Goal: Feedback & Contribution: Leave review/rating

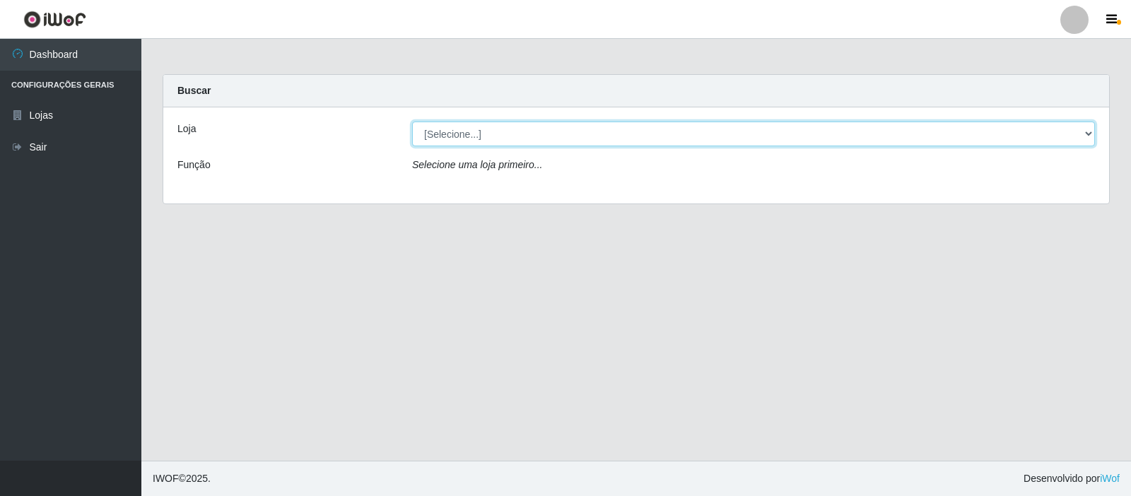
click at [878, 135] on select "[Selecione...] Rede Compras Supermercados - LOJA 3" at bounding box center [753, 134] width 683 height 25
click at [412, 122] on select "[Selecione...] Rede Compras Supermercados - LOJA 3" at bounding box center [753, 134] width 683 height 25
click at [1078, 127] on select "[Selecione...] Rede Compras Supermercados - LOJA 3" at bounding box center [753, 134] width 683 height 25
select select "162"
click at [412, 122] on select "[Selecione...] Rede Compras Supermercados - LOJA 3" at bounding box center [753, 134] width 683 height 25
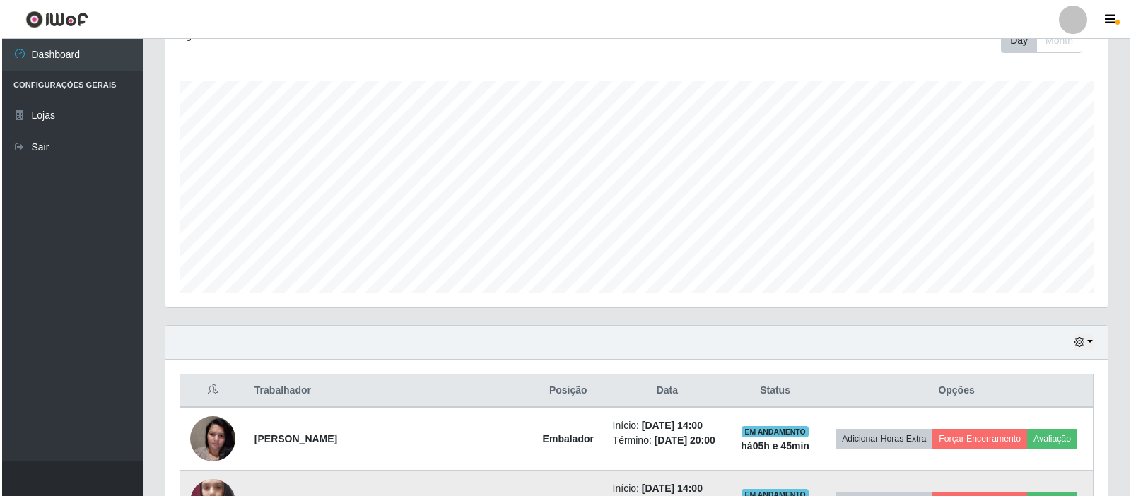
scroll to position [379, 0]
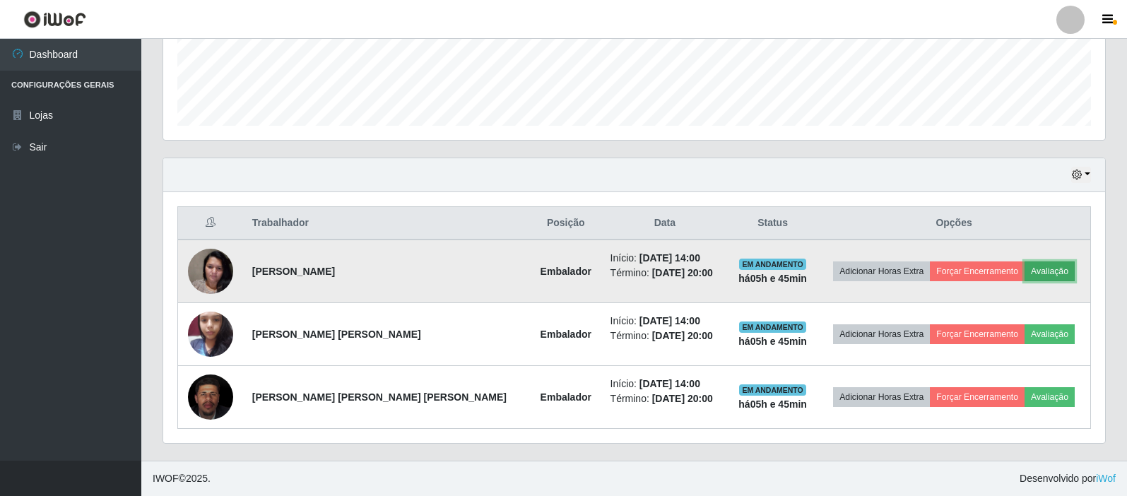
click at [1037, 273] on button "Avaliação" at bounding box center [1050, 271] width 50 height 20
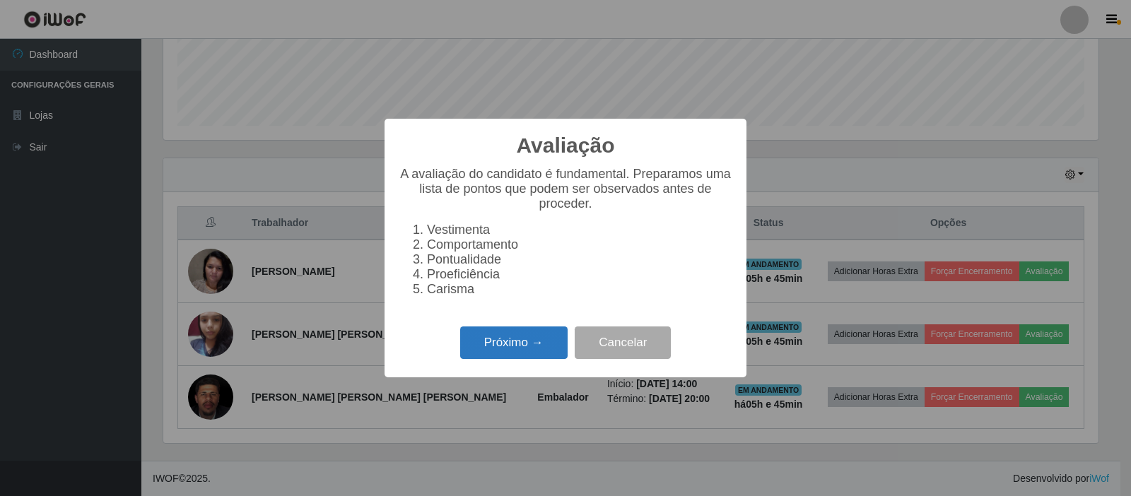
click at [548, 353] on button "Próximo →" at bounding box center [513, 342] width 107 height 33
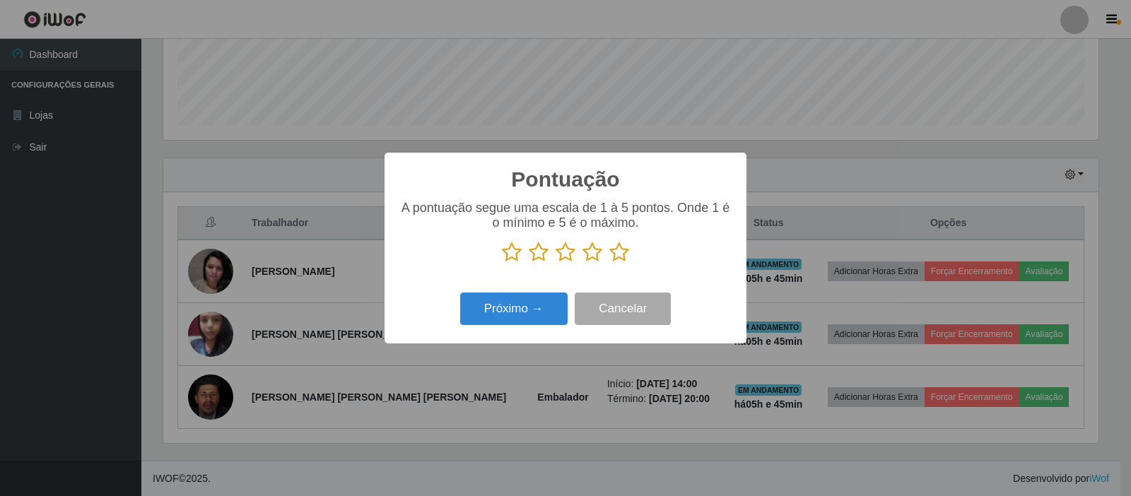
click at [618, 258] on icon at bounding box center [619, 252] width 20 height 21
click at [609, 263] on input "radio" at bounding box center [609, 263] width 0 height 0
click at [560, 305] on button "Próximo →" at bounding box center [513, 309] width 107 height 33
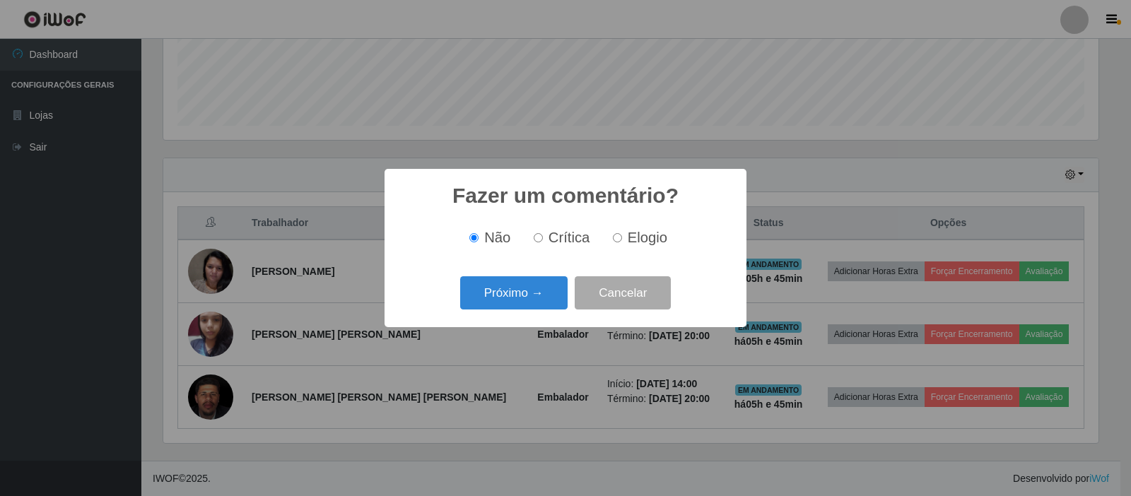
click at [643, 240] on span "Elogio" at bounding box center [648, 238] width 40 height 16
click at [622, 240] on input "Elogio" at bounding box center [617, 237] width 9 height 9
radio input "true"
click at [550, 295] on button "Próximo →" at bounding box center [513, 292] width 107 height 33
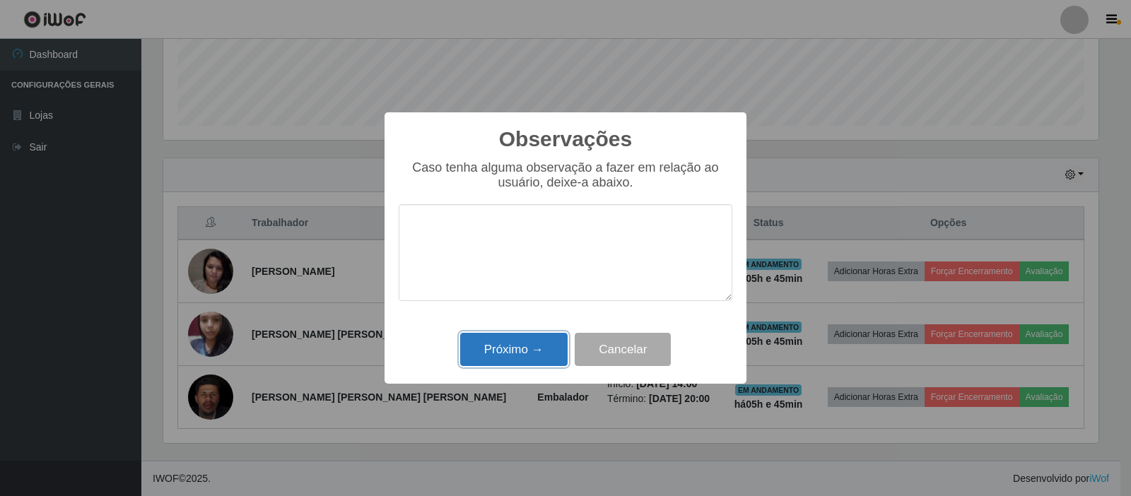
click at [536, 349] on button "Próximo →" at bounding box center [513, 349] width 107 height 33
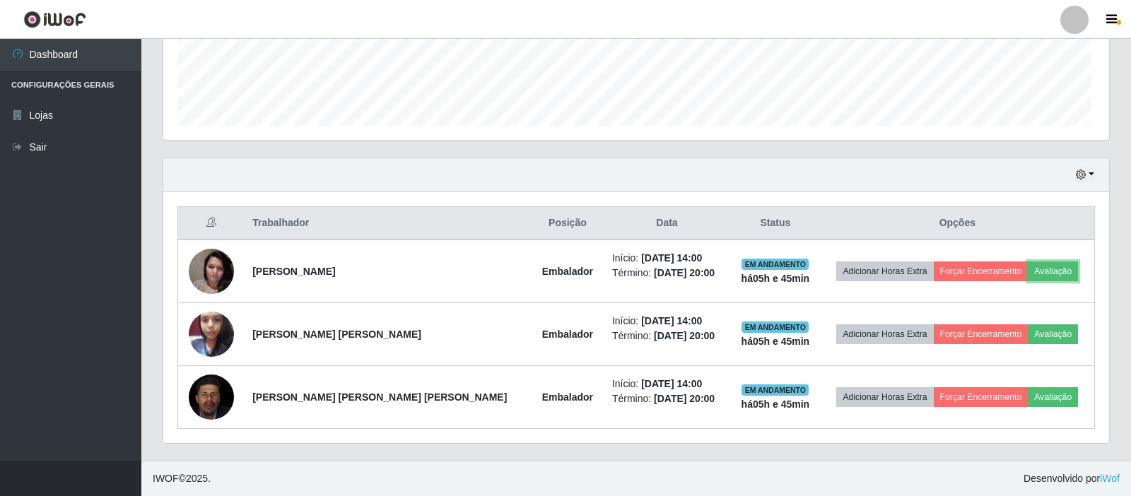
scroll to position [293, 942]
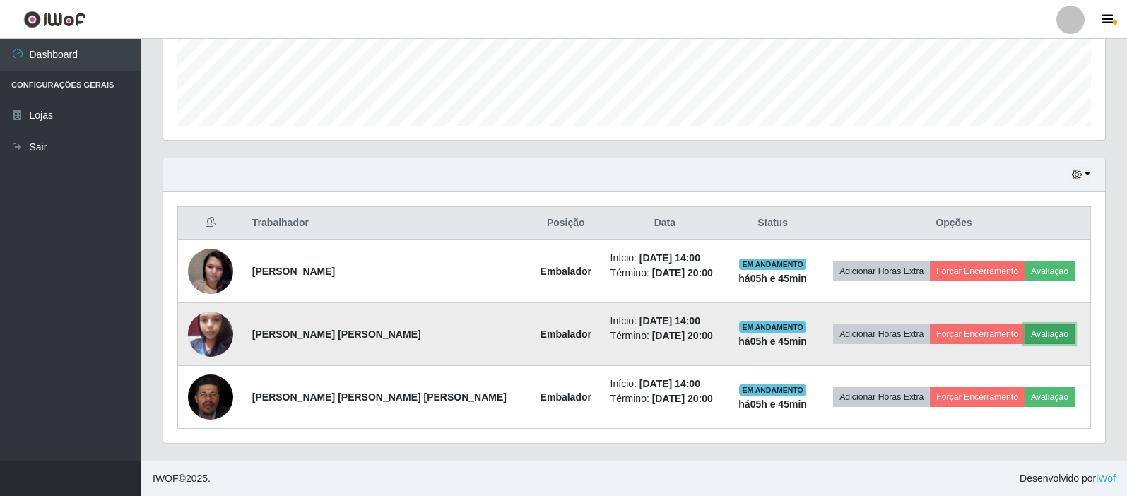
click at [1047, 334] on button "Avaliação" at bounding box center [1050, 334] width 50 height 20
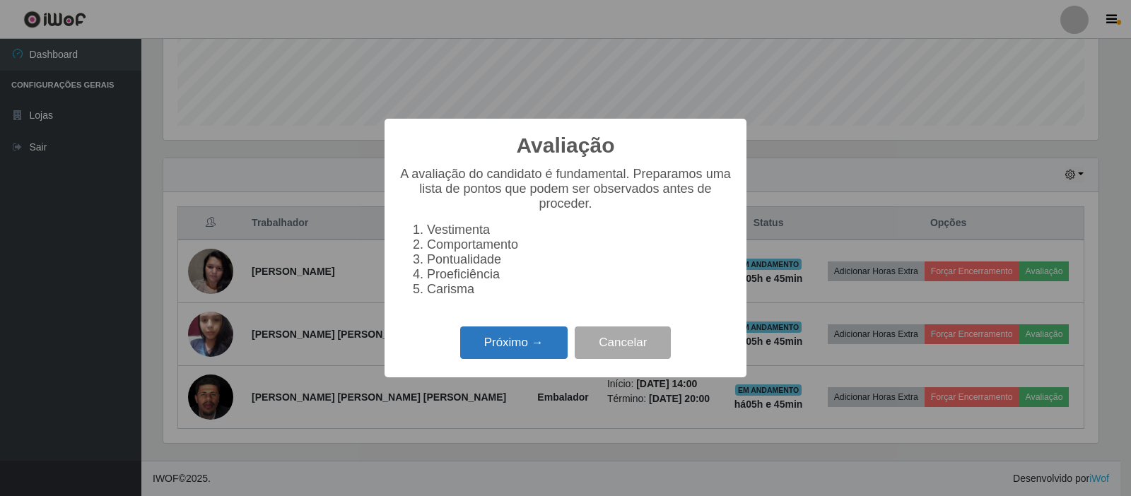
click at [515, 355] on button "Próximo →" at bounding box center [513, 342] width 107 height 33
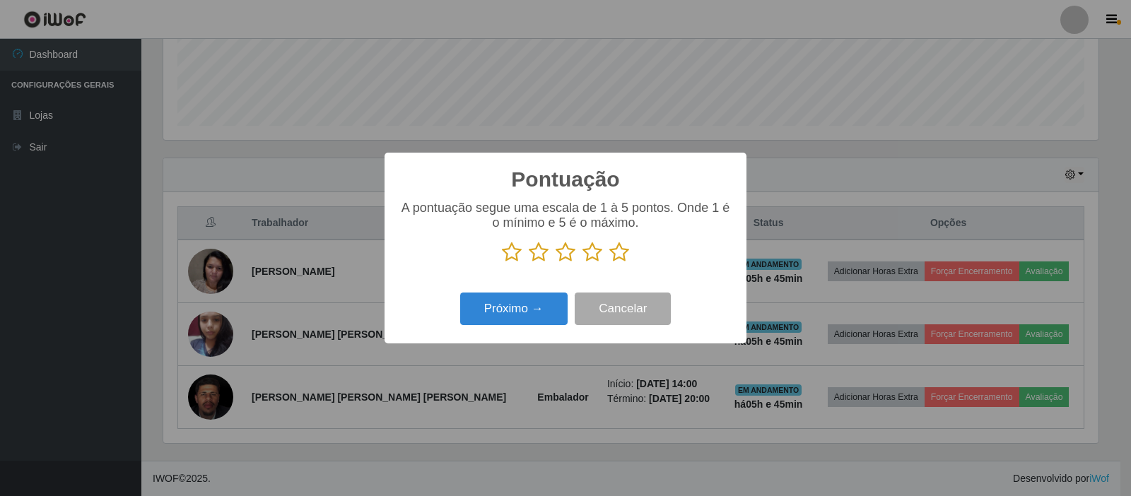
scroll to position [706368, 705726]
click at [620, 258] on icon at bounding box center [619, 252] width 20 height 21
click at [609, 263] on input "radio" at bounding box center [609, 263] width 0 height 0
click at [534, 321] on button "Próximo →" at bounding box center [513, 309] width 107 height 33
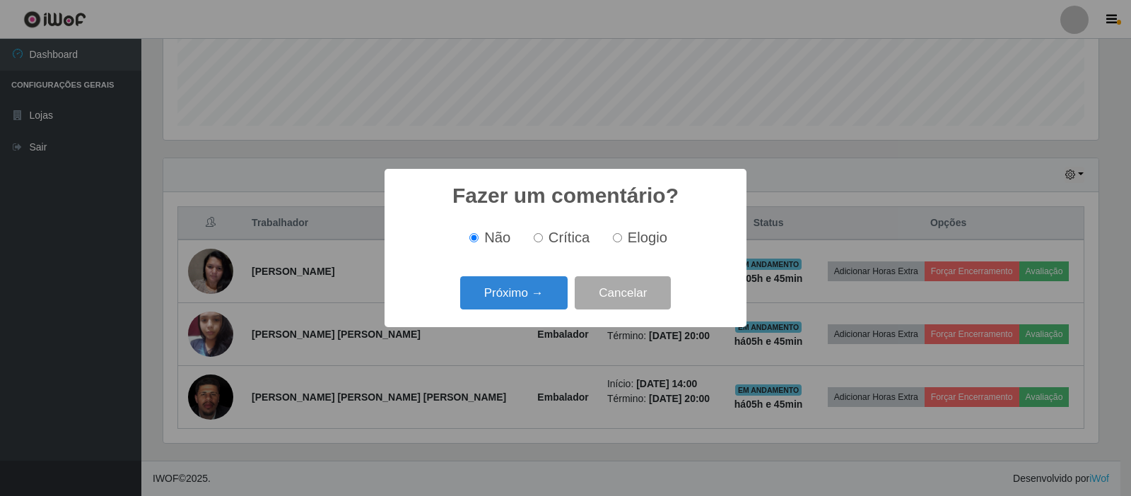
click at [613, 240] on input "Elogio" at bounding box center [617, 237] width 9 height 9
radio input "true"
click at [543, 298] on button "Próximo →" at bounding box center [513, 292] width 107 height 33
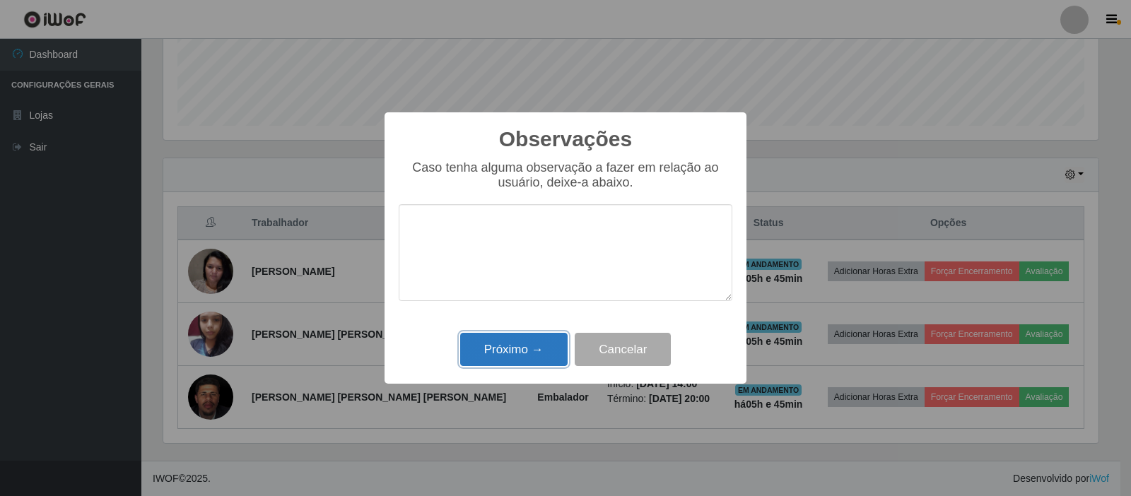
click at [541, 349] on button "Próximo →" at bounding box center [513, 349] width 107 height 33
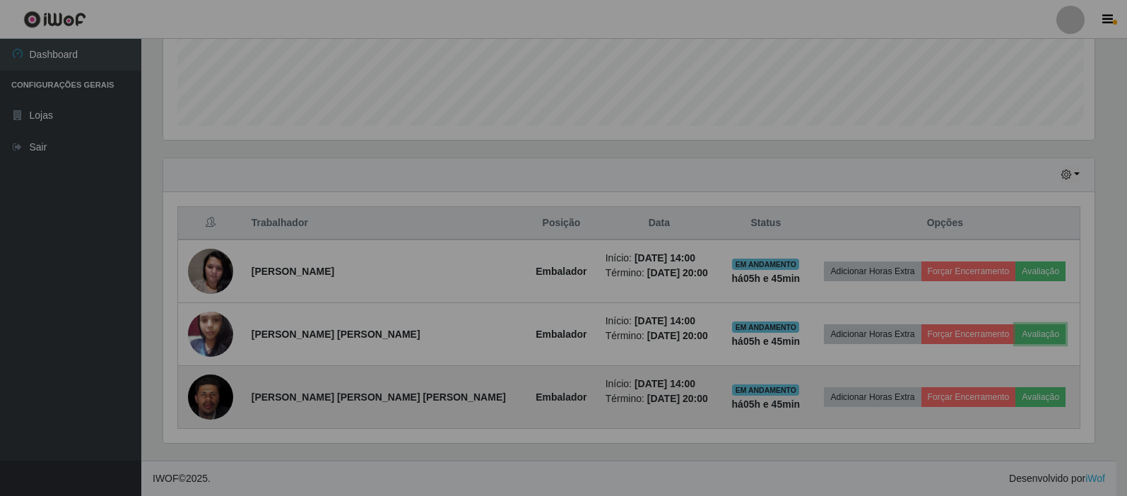
scroll to position [293, 942]
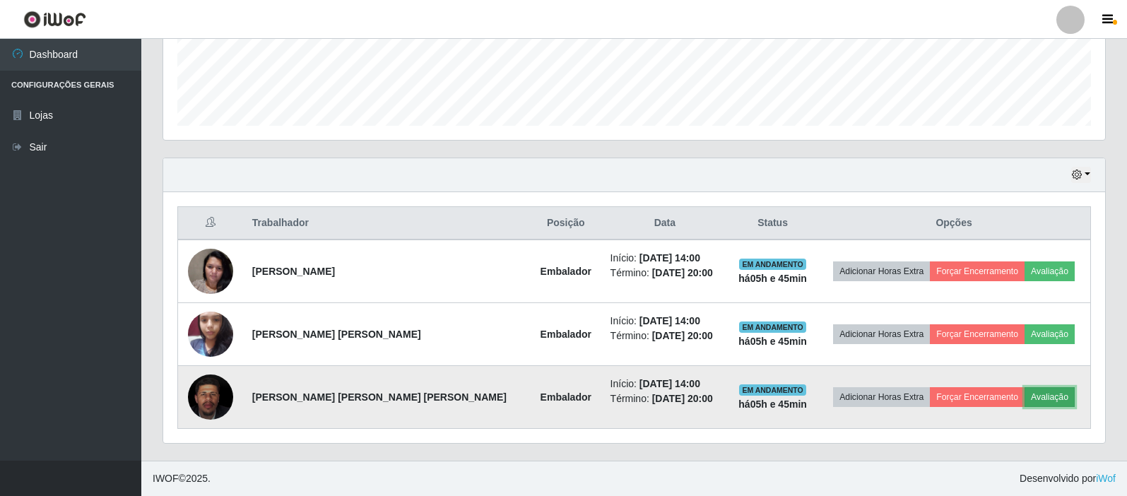
click at [1052, 396] on button "Avaliação" at bounding box center [1050, 397] width 50 height 20
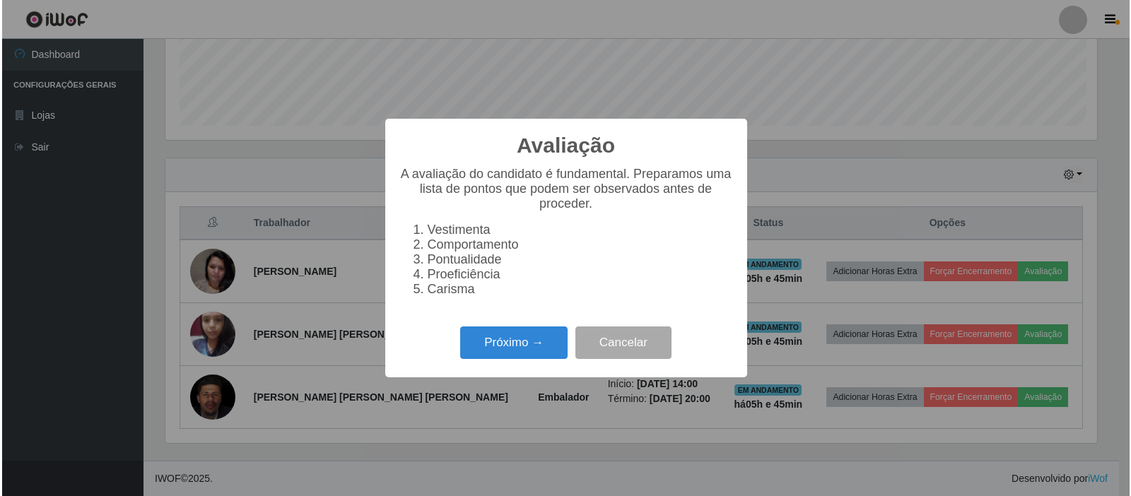
scroll to position [293, 935]
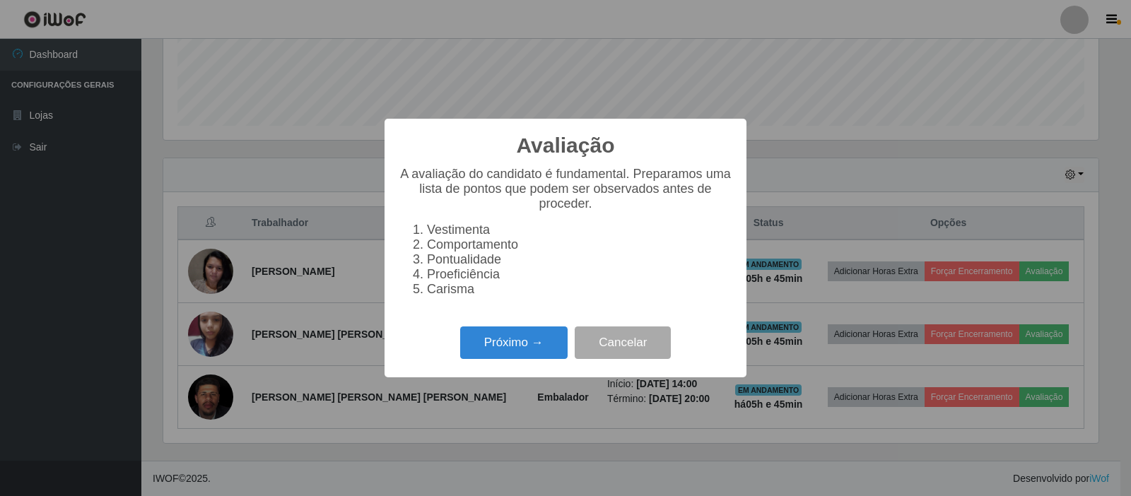
click at [488, 330] on div "Avaliação × A avaliação do candidato é fundamental. Preparamos uma lista de pon…" at bounding box center [565, 248] width 362 height 258
click at [511, 351] on button "Próximo →" at bounding box center [513, 342] width 107 height 33
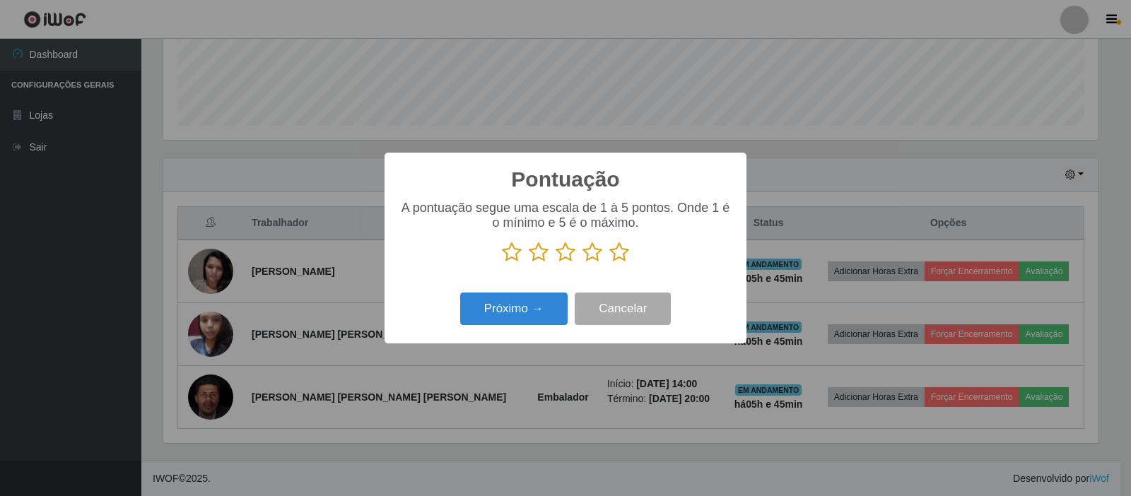
scroll to position [706368, 705726]
click at [611, 258] on icon at bounding box center [619, 252] width 20 height 21
click at [609, 263] on input "radio" at bounding box center [609, 263] width 0 height 0
click at [541, 319] on button "Próximo →" at bounding box center [513, 309] width 107 height 33
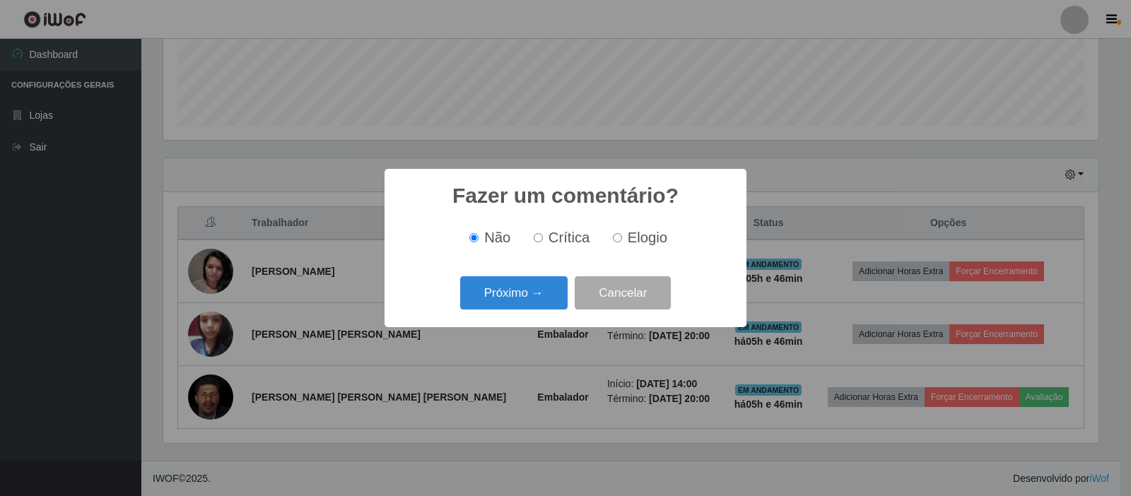
click at [618, 245] on label "Elogio" at bounding box center [637, 238] width 60 height 16
click at [618, 242] on input "Elogio" at bounding box center [617, 237] width 9 height 9
radio input "true"
click at [539, 298] on button "Próximo →" at bounding box center [513, 292] width 107 height 33
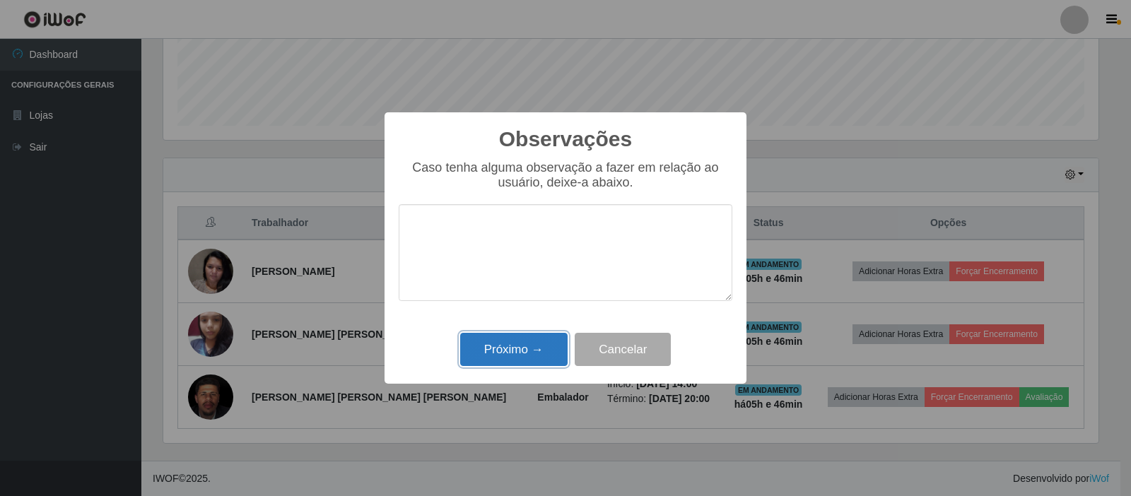
click at [531, 361] on button "Próximo →" at bounding box center [513, 349] width 107 height 33
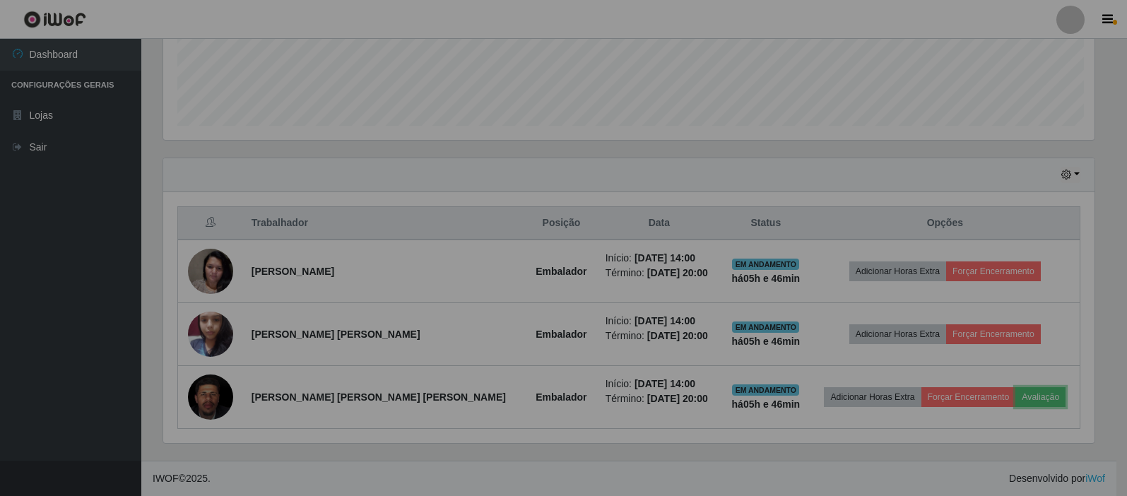
scroll to position [293, 942]
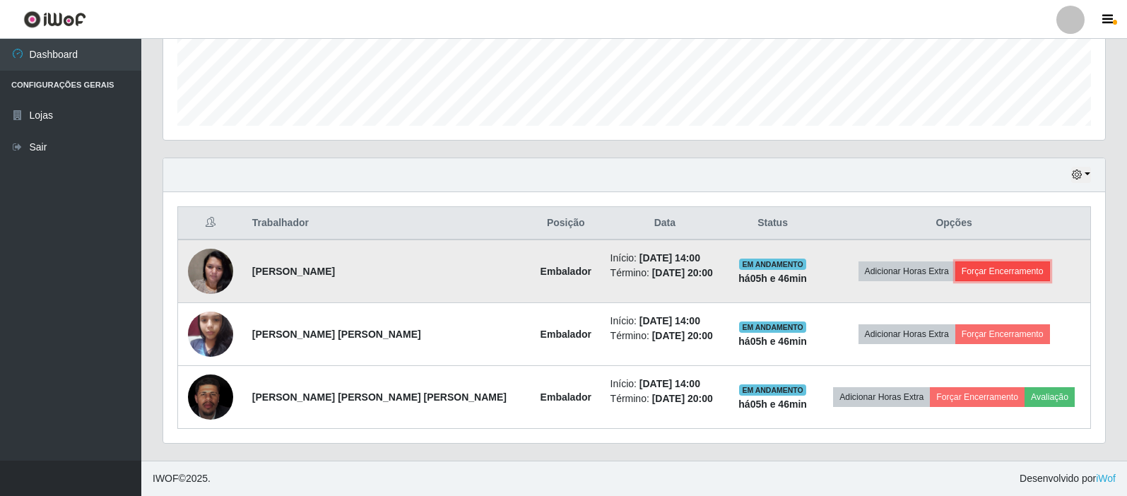
click at [984, 278] on button "Forçar Encerramento" at bounding box center [1002, 271] width 95 height 20
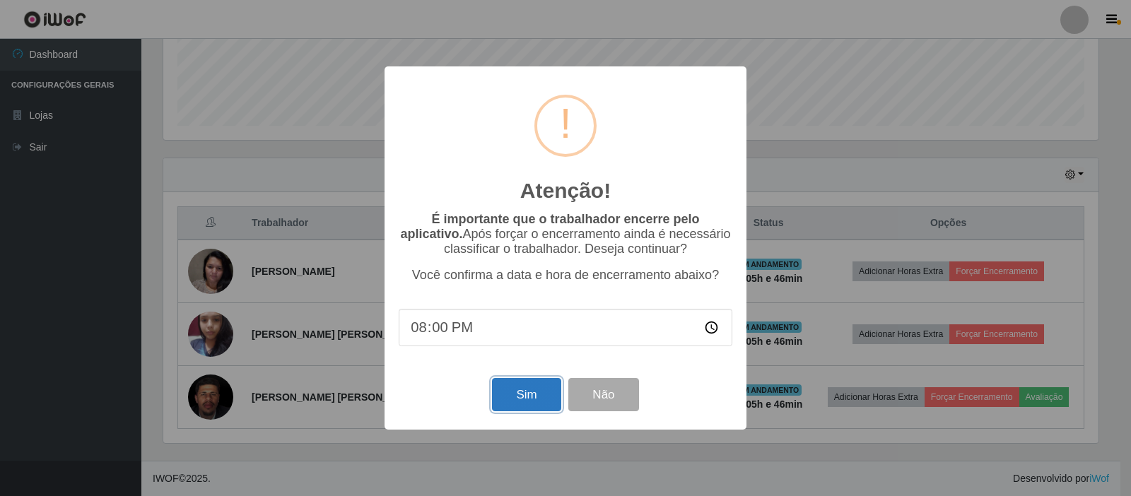
click at [524, 398] on button "Sim" at bounding box center [526, 394] width 69 height 33
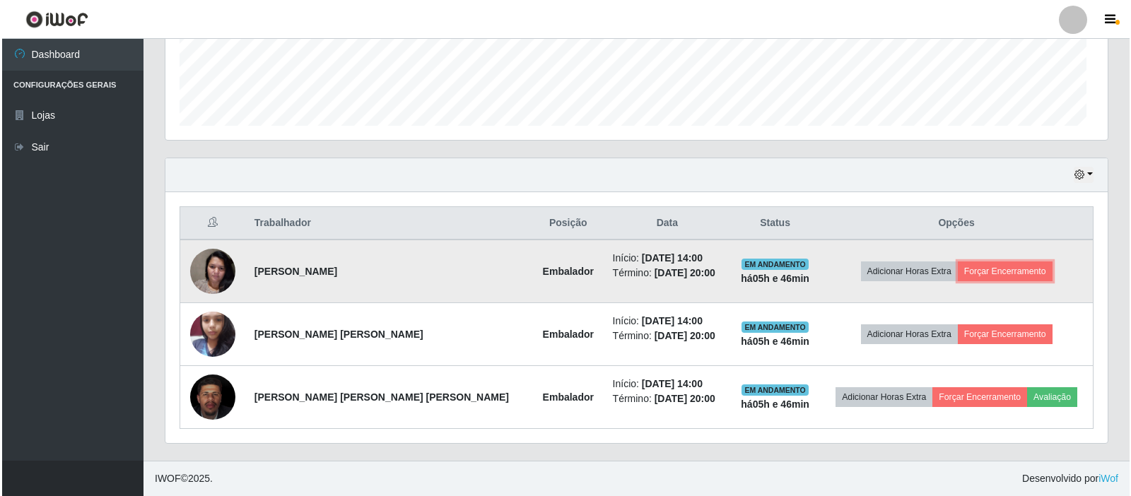
scroll to position [293, 942]
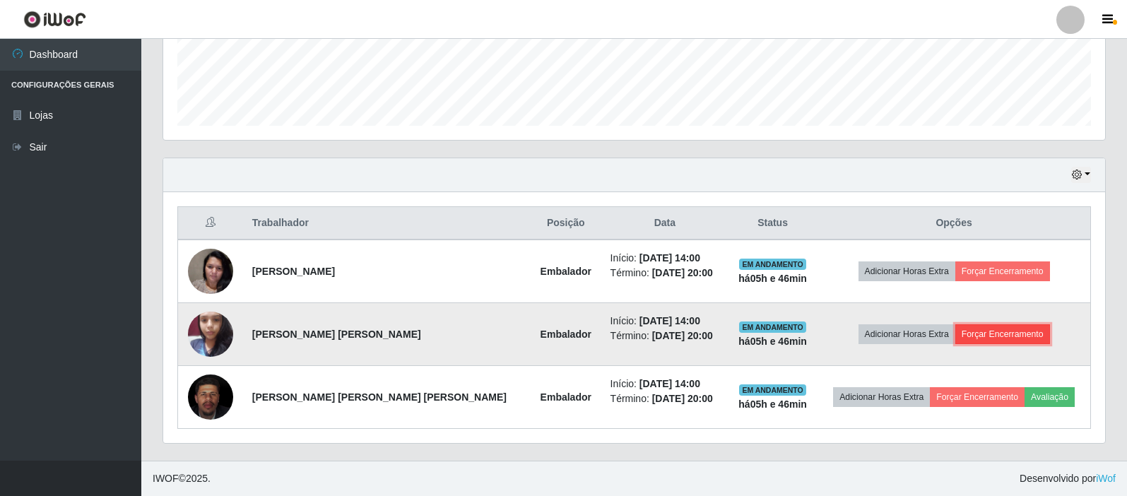
click at [999, 336] on button "Forçar Encerramento" at bounding box center [1002, 334] width 95 height 20
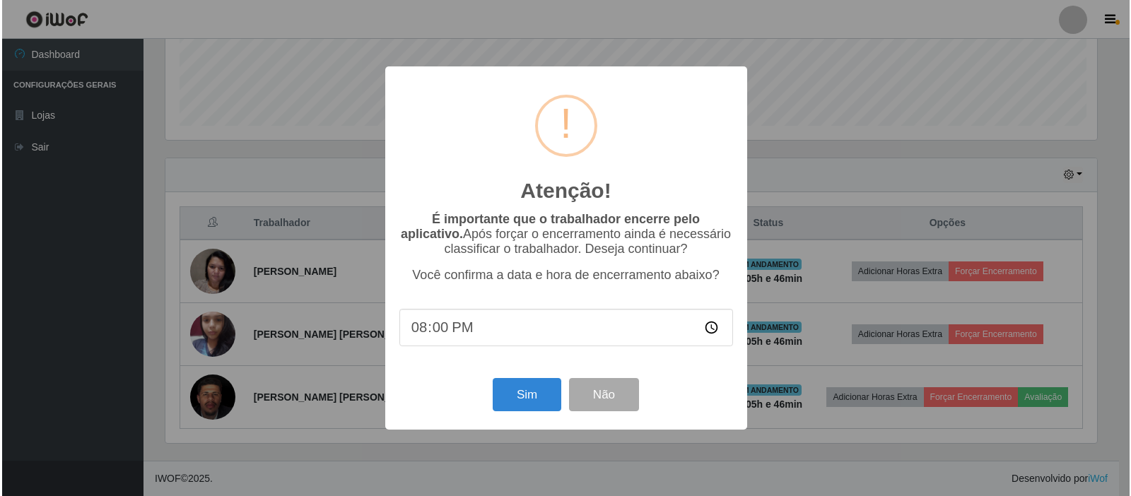
scroll to position [0, 0]
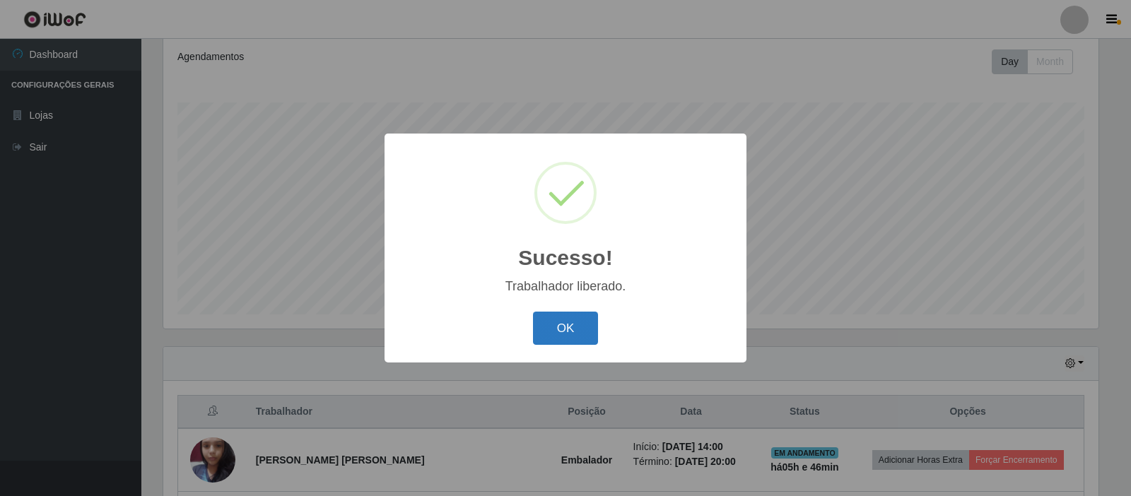
click at [571, 314] on button "OK" at bounding box center [566, 328] width 66 height 33
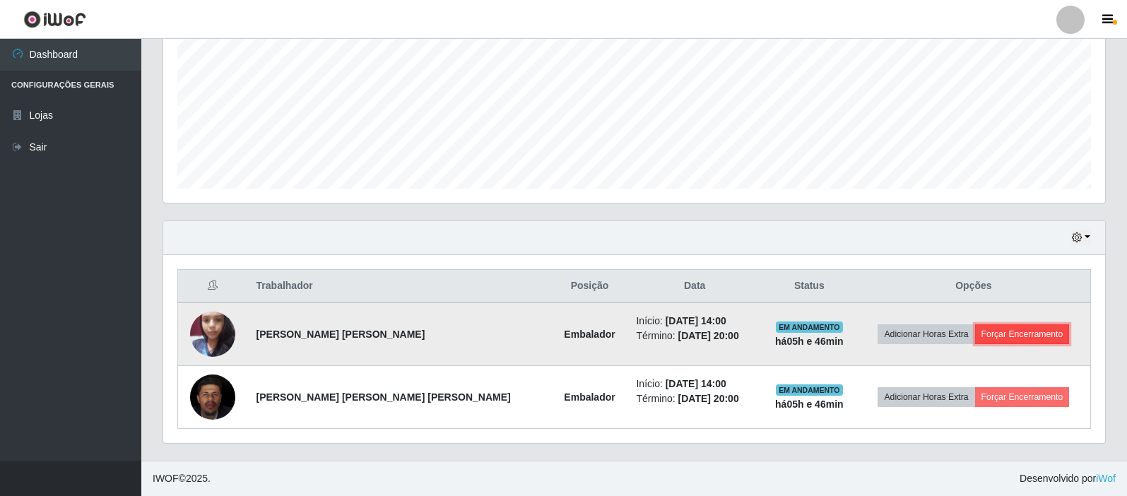
click at [1022, 342] on button "Forçar Encerramento" at bounding box center [1022, 334] width 95 height 20
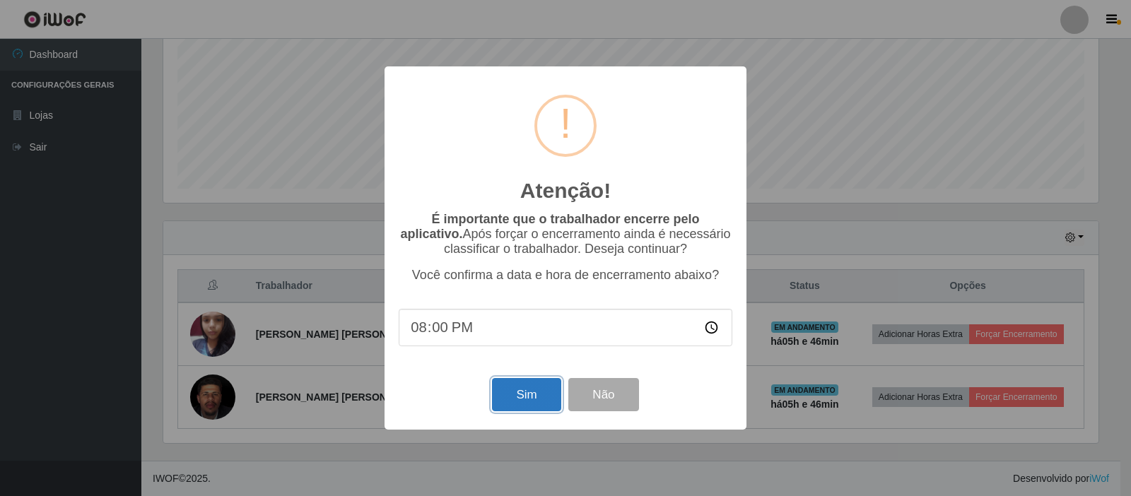
click at [539, 401] on button "Sim" at bounding box center [526, 394] width 69 height 33
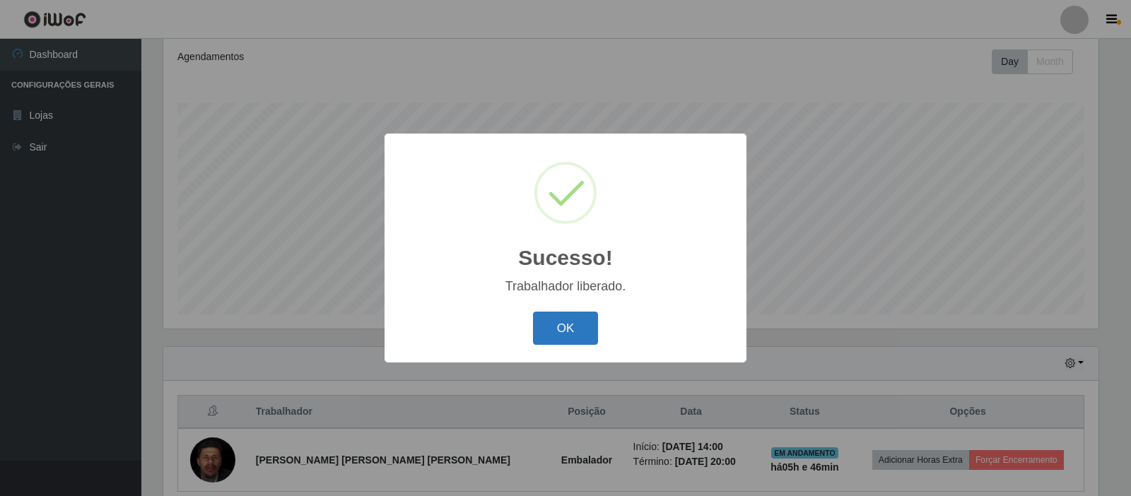
click at [577, 318] on button "OK" at bounding box center [566, 328] width 66 height 33
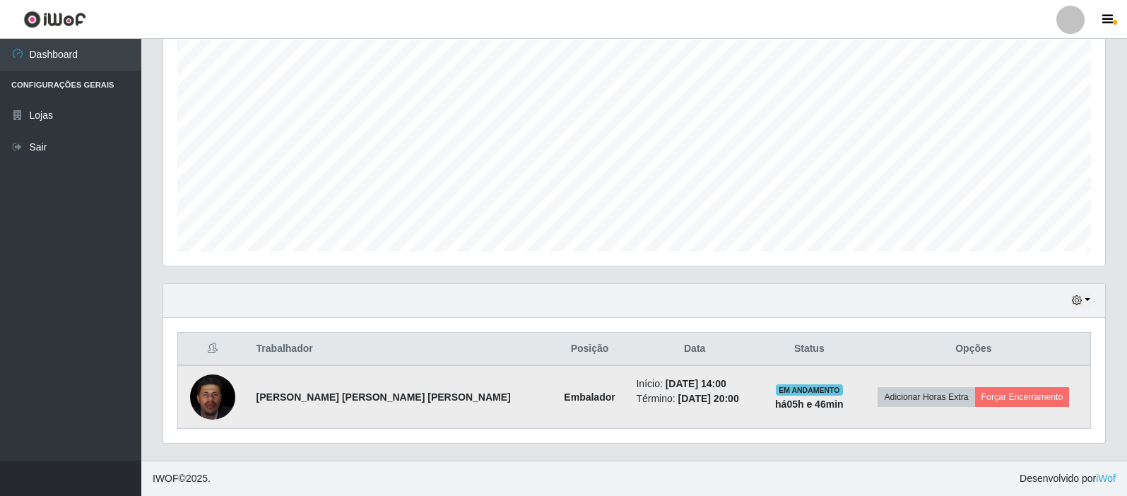
click at [995, 411] on td "Adicionar Horas Extra Forçar Encerramento" at bounding box center [974, 397] width 234 height 64
click at [979, 401] on button "Forçar Encerramento" at bounding box center [1022, 397] width 95 height 20
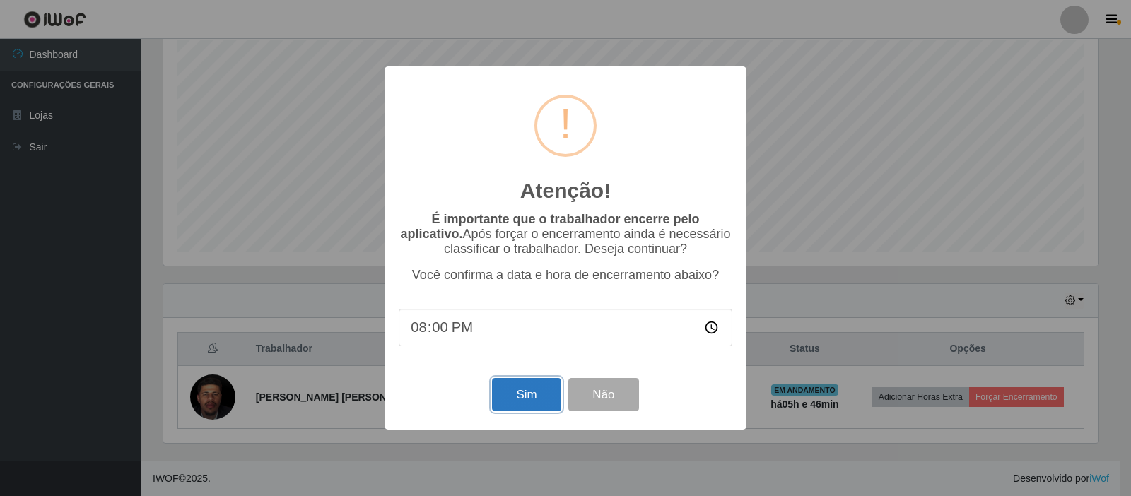
click at [522, 394] on button "Sim" at bounding box center [526, 394] width 69 height 33
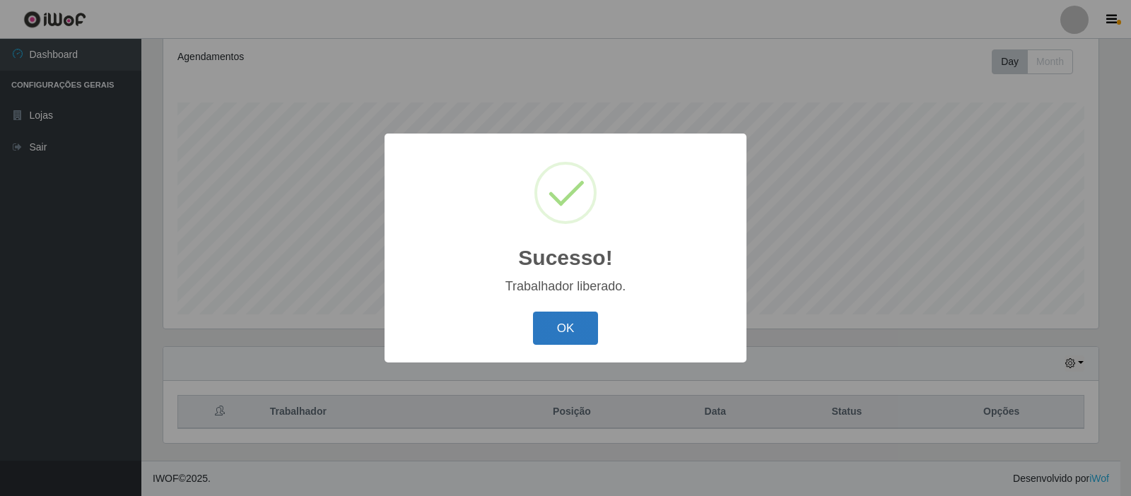
click at [582, 315] on button "OK" at bounding box center [566, 328] width 66 height 33
